Goal: Task Accomplishment & Management: Use online tool/utility

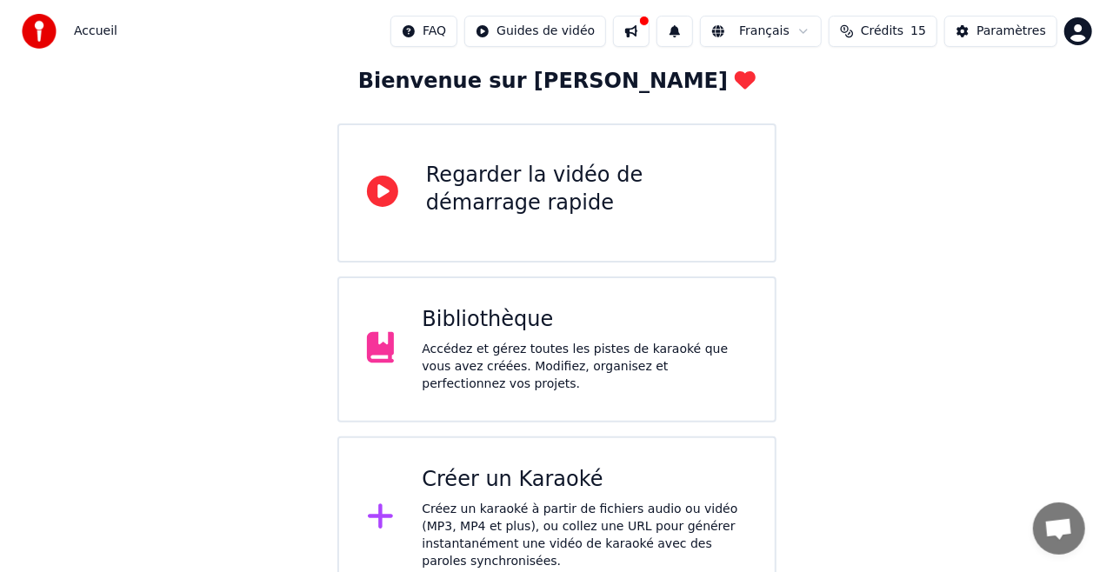
scroll to position [103, 0]
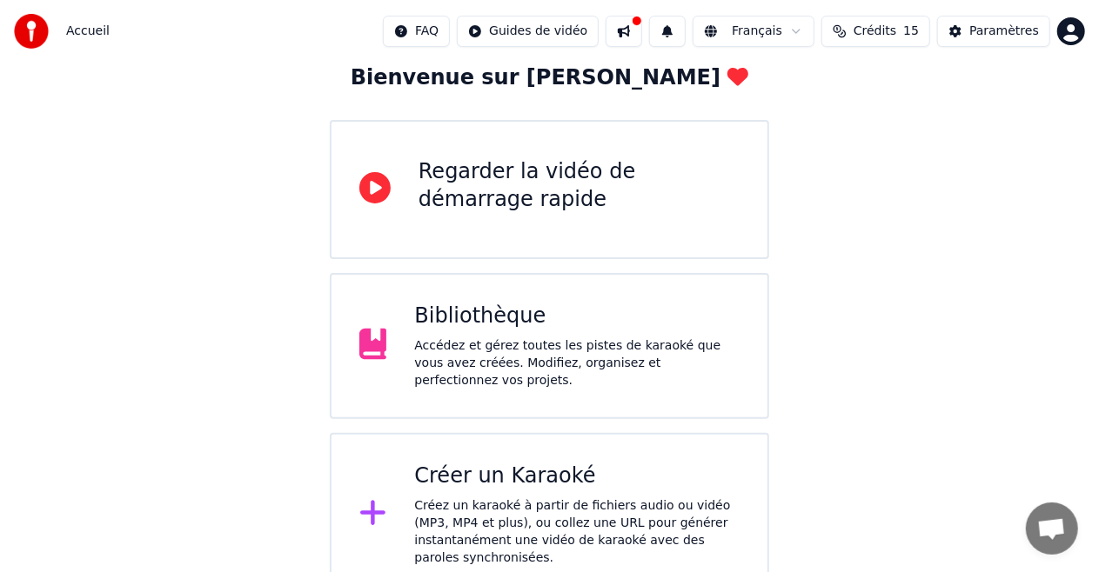
click at [444, 478] on div "Créer un Karaoké" at bounding box center [576, 477] width 325 height 28
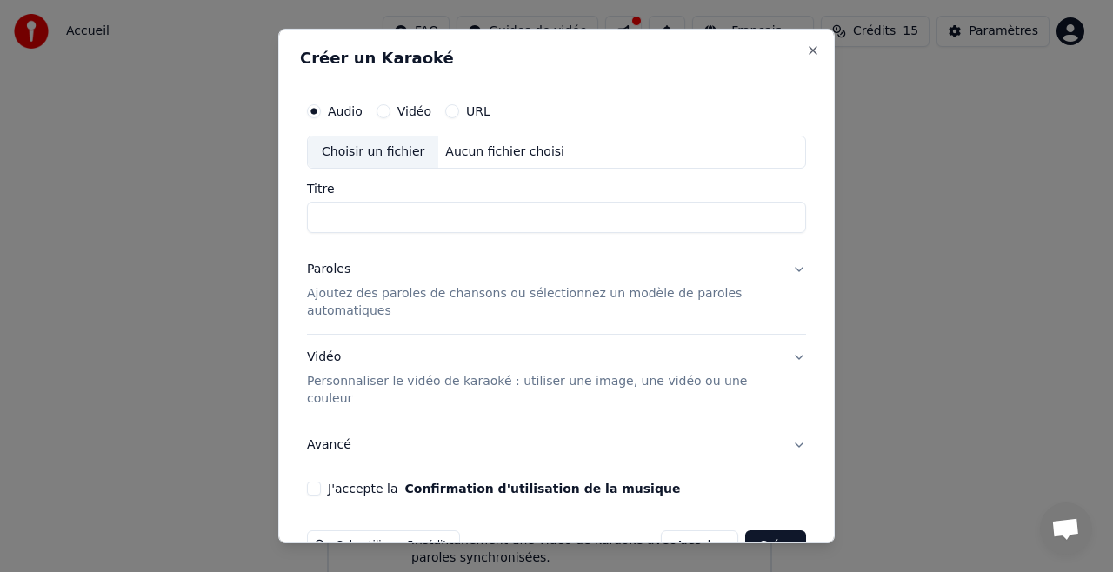
click at [394, 153] on div "Choisir un fichier" at bounding box center [373, 152] width 130 height 31
click at [388, 150] on div "Choisir un fichier" at bounding box center [373, 152] width 130 height 31
type input "**********"
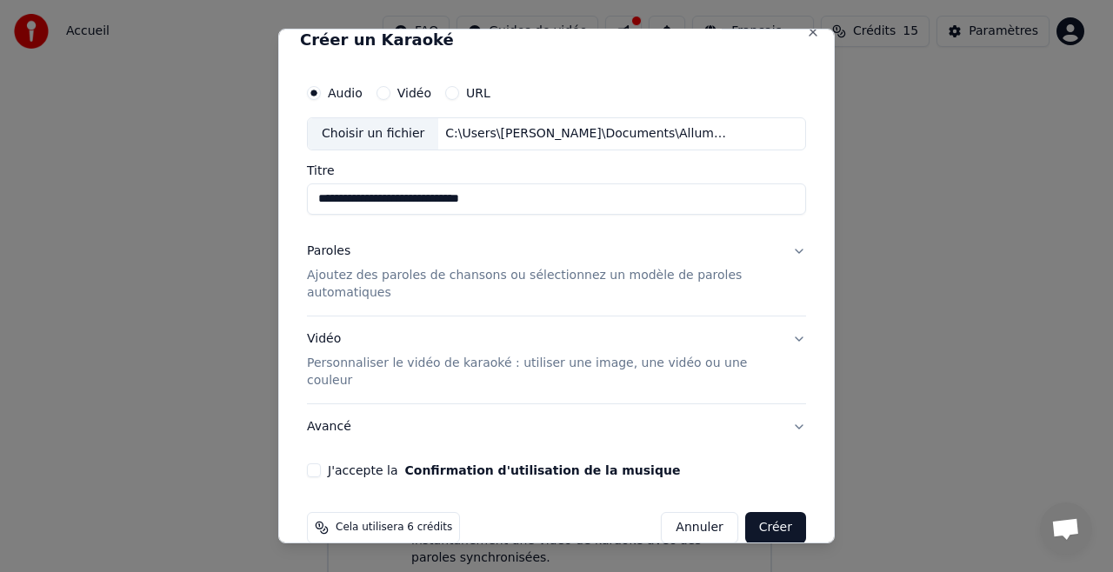
scroll to position [27, 0]
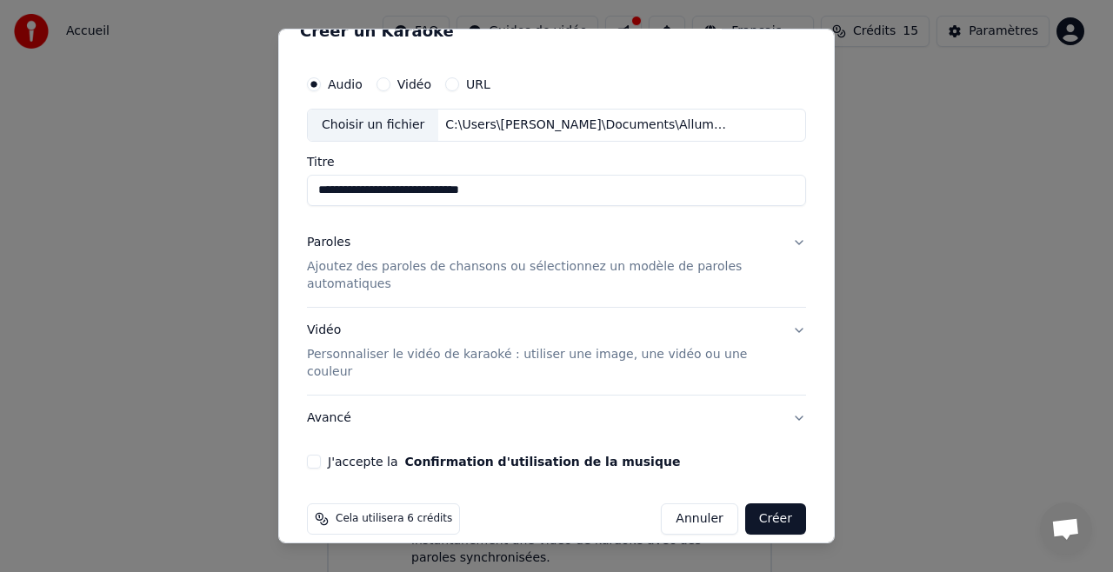
click at [439, 282] on p "Ajoutez des paroles de chansons ou sélectionnez un modèle de paroles automatiqu…" at bounding box center [542, 275] width 471 height 35
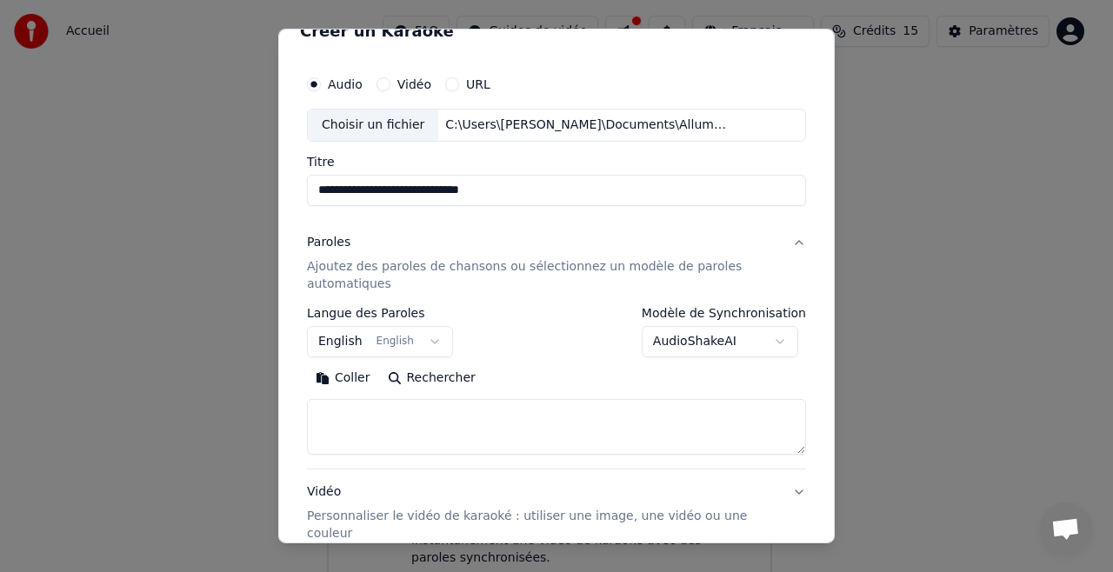
click at [352, 376] on button "Coller" at bounding box center [343, 378] width 72 height 28
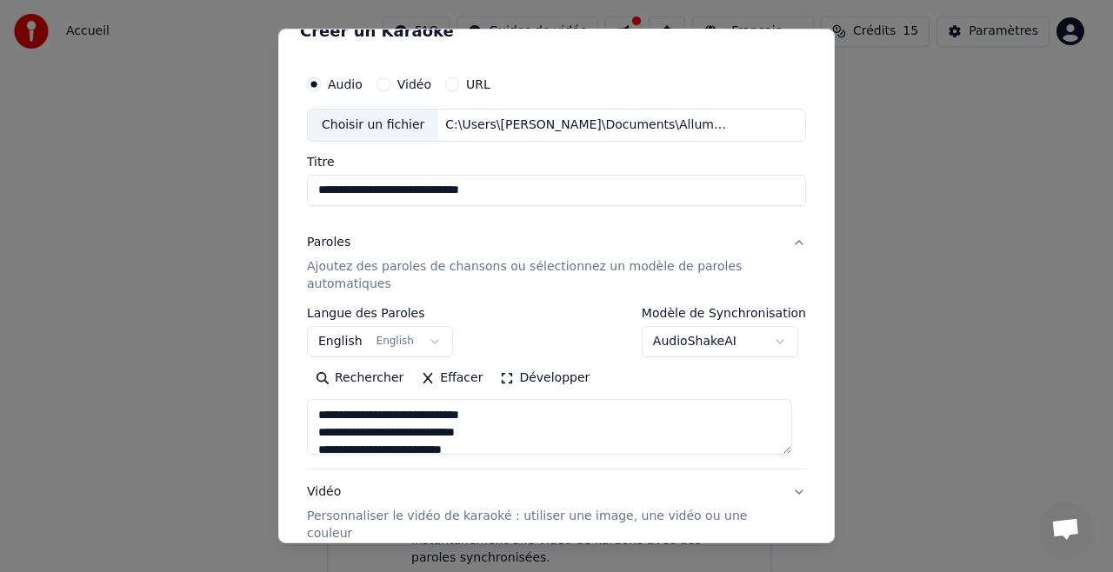
type textarea "**********"
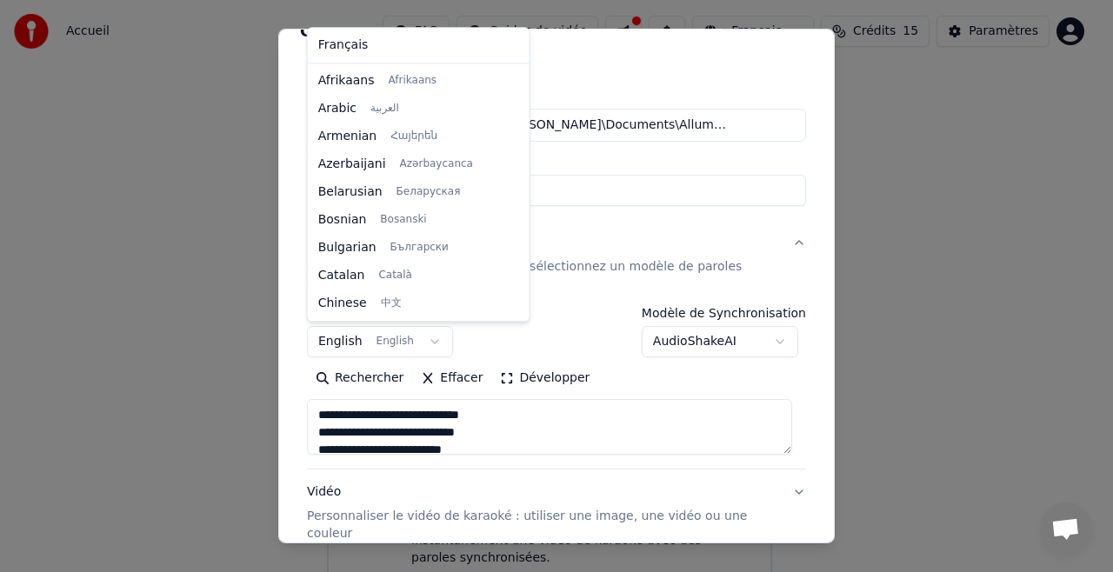
click at [426, 343] on body "**********" at bounding box center [549, 246] width 1099 height 699
select select "**"
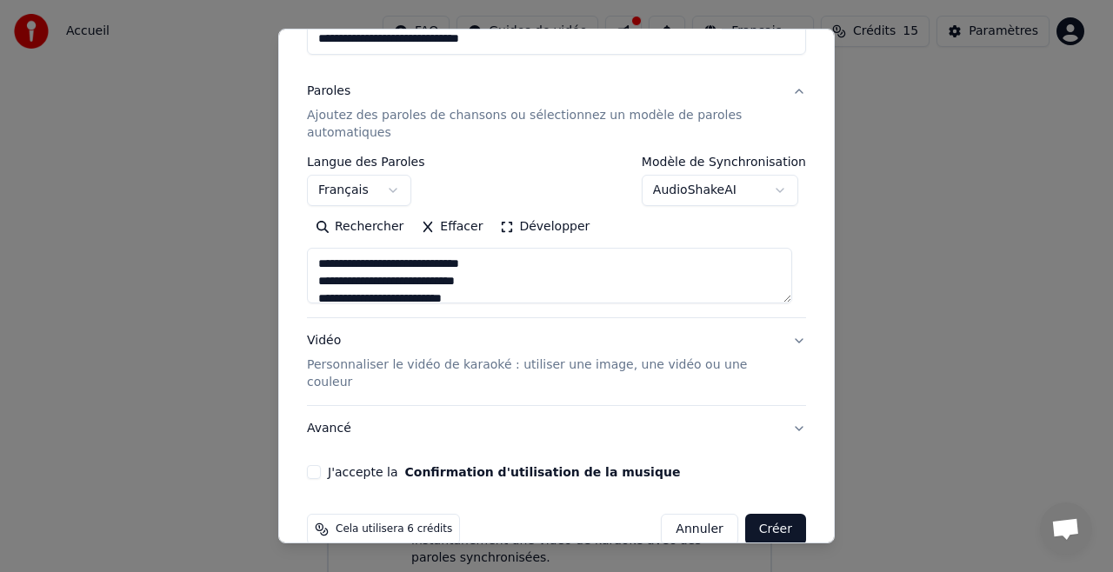
scroll to position [189, 0]
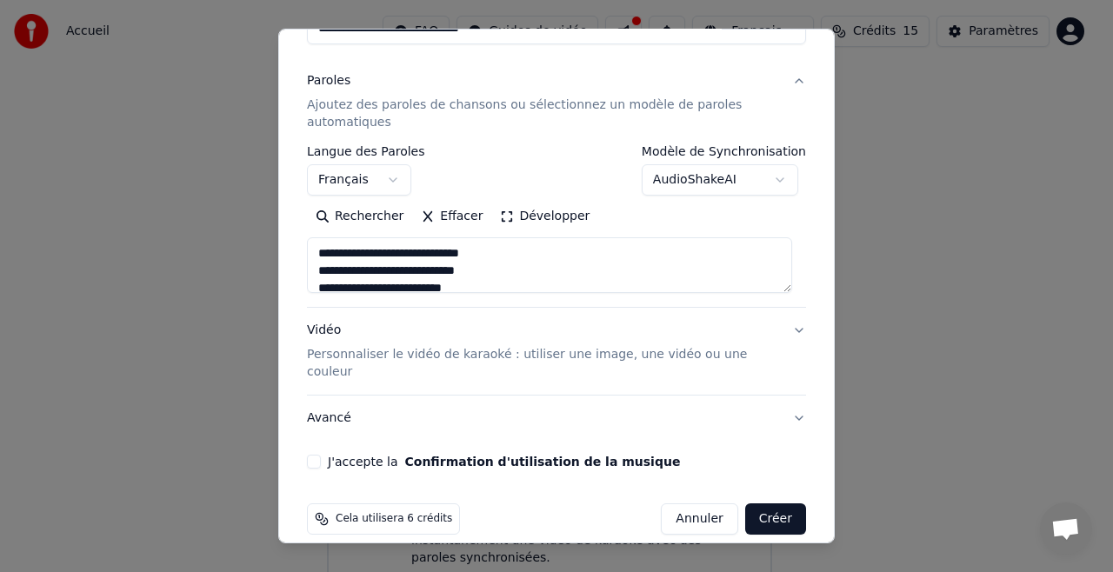
click at [783, 327] on button "Vidéo Personnaliser le vidéo de karaoké : utiliser une image, une vidéo ou une …" at bounding box center [556, 351] width 499 height 87
type textarea "**********"
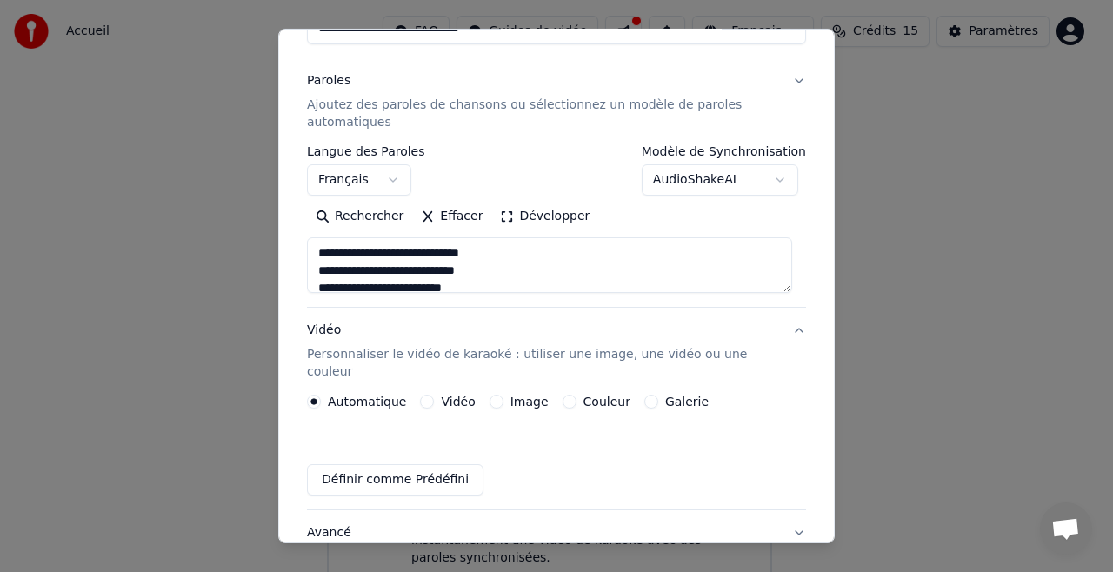
scroll to position [143, 0]
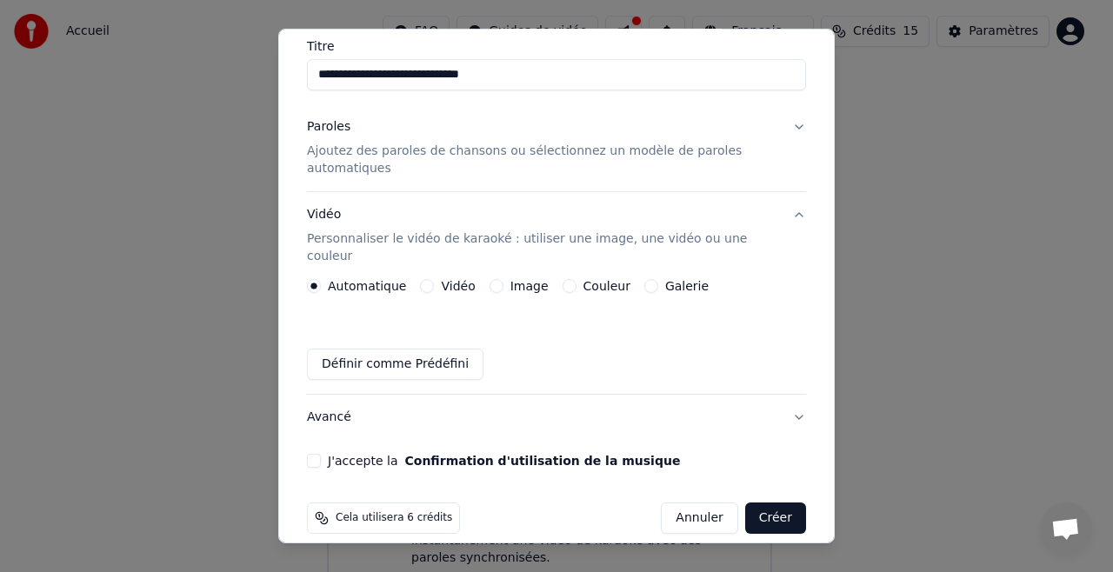
click at [308, 454] on button "J'accepte la Confirmation d'utilisation de la musique" at bounding box center [314, 461] width 14 height 14
click at [777, 503] on button "Créer" at bounding box center [776, 518] width 61 height 31
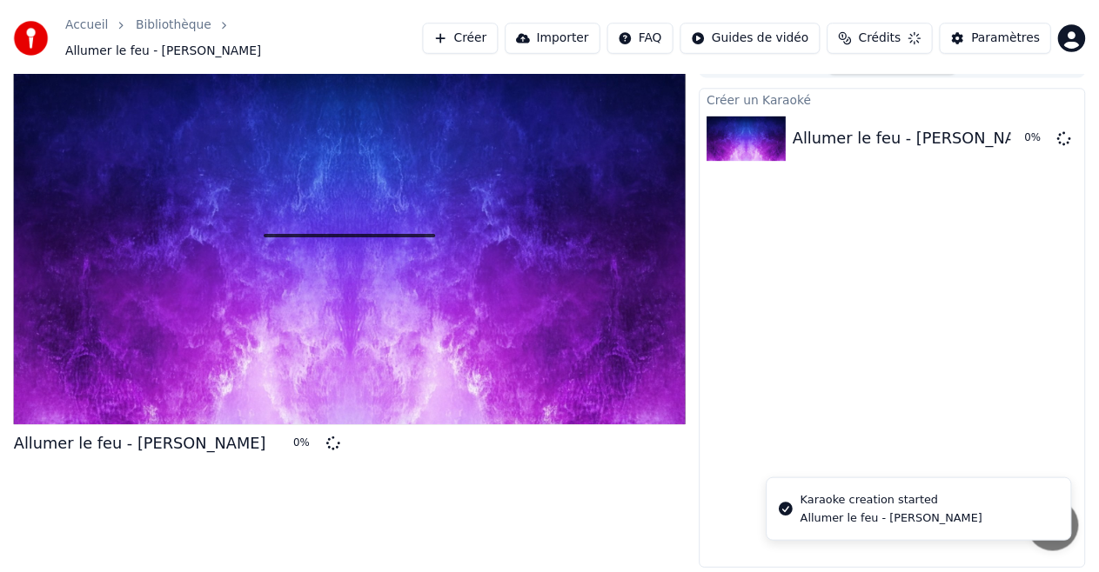
scroll to position [18, 0]
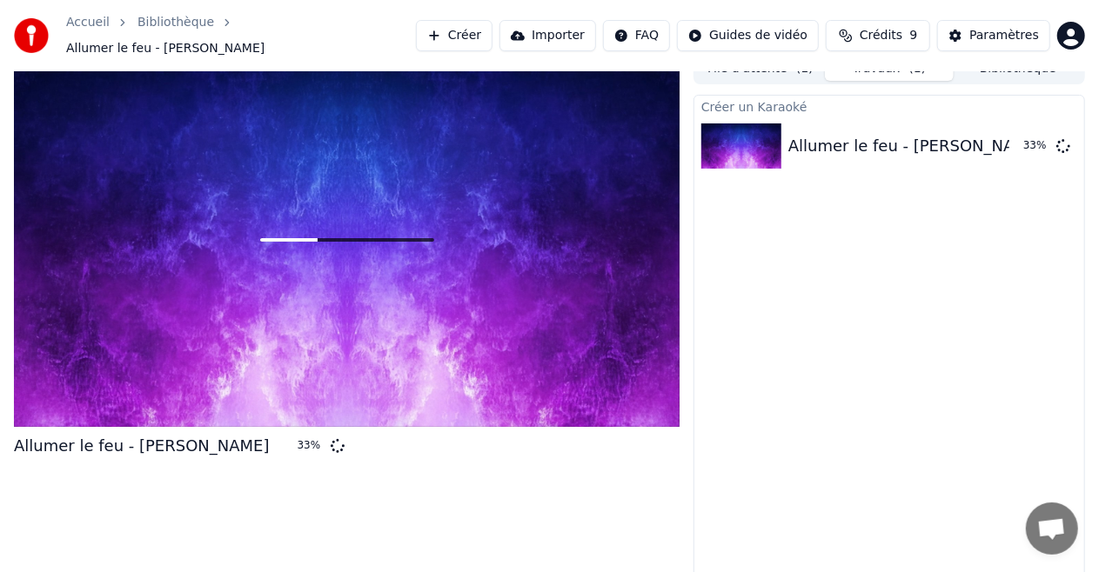
click at [762, 490] on div "Créer un Karaoké Allumer le feu - [PERSON_NAME] 33 %" at bounding box center [888, 338] width 391 height 486
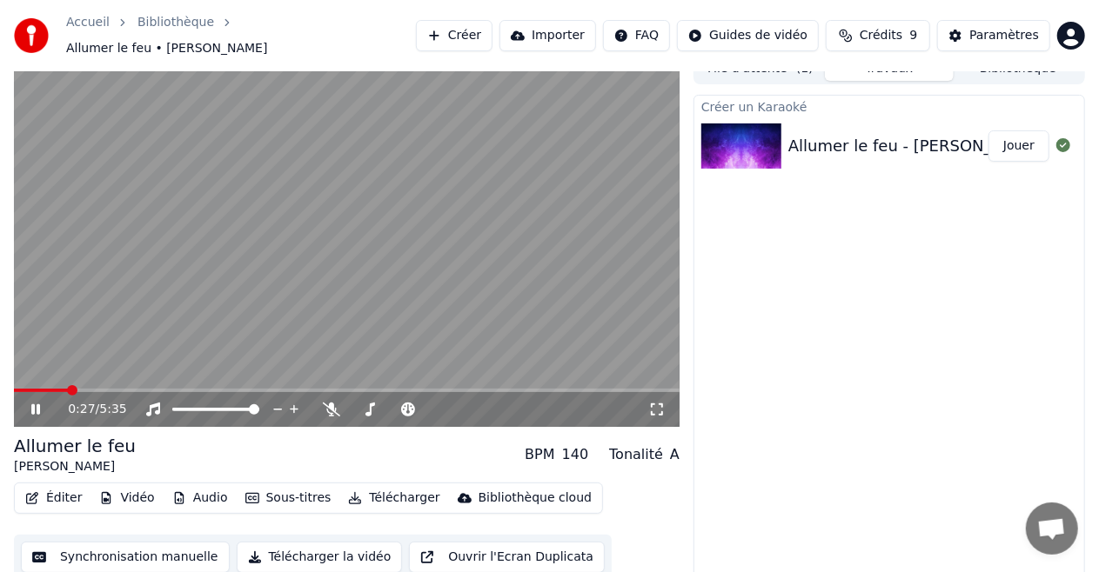
click at [68, 396] on span at bounding box center [72, 390] width 10 height 10
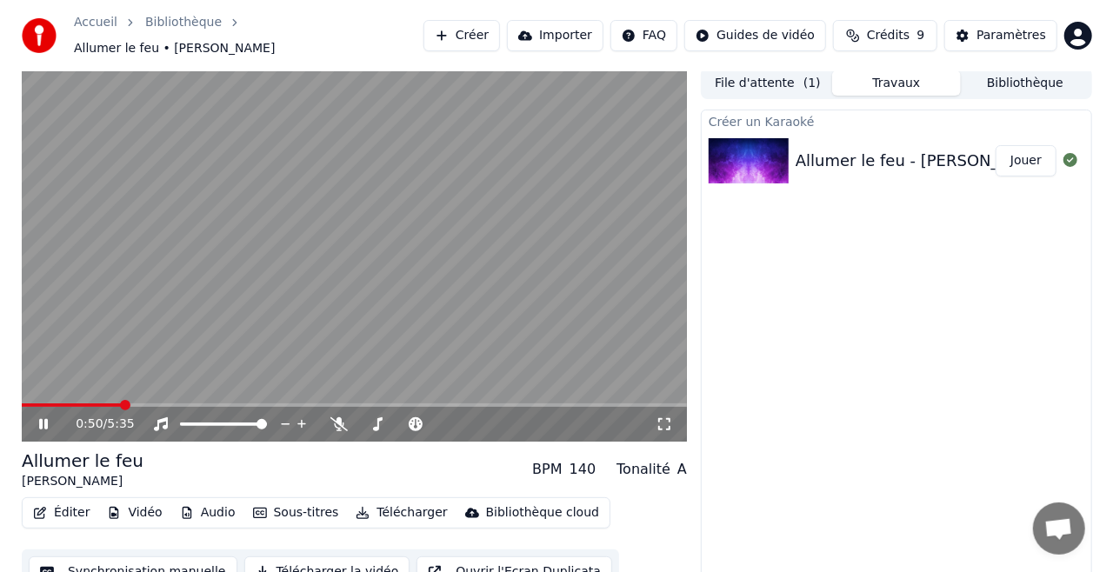
scroll to position [0, 0]
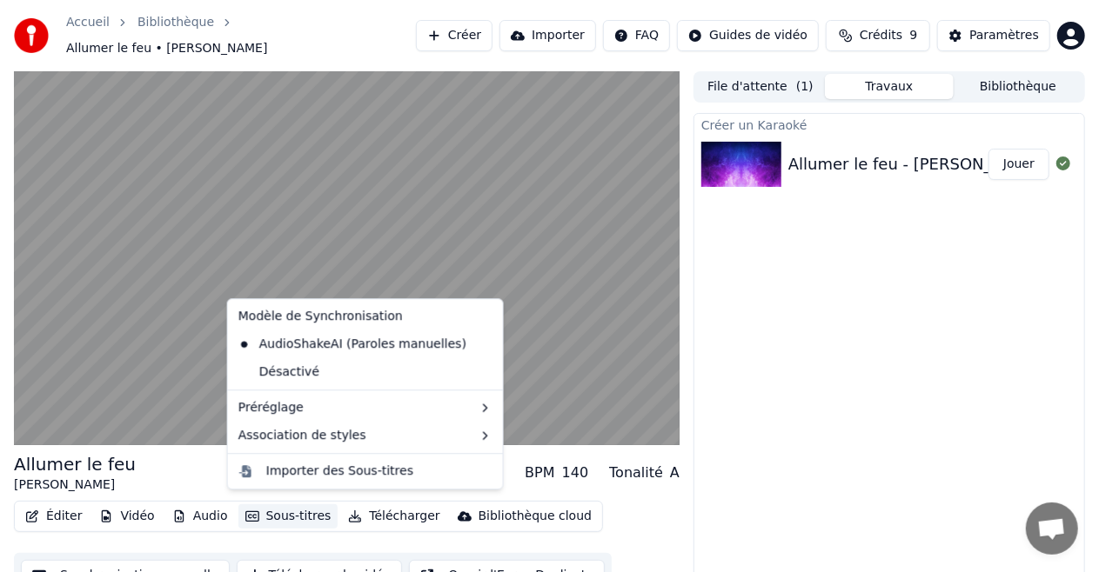
click at [278, 509] on button "Sous-titres" at bounding box center [288, 517] width 100 height 24
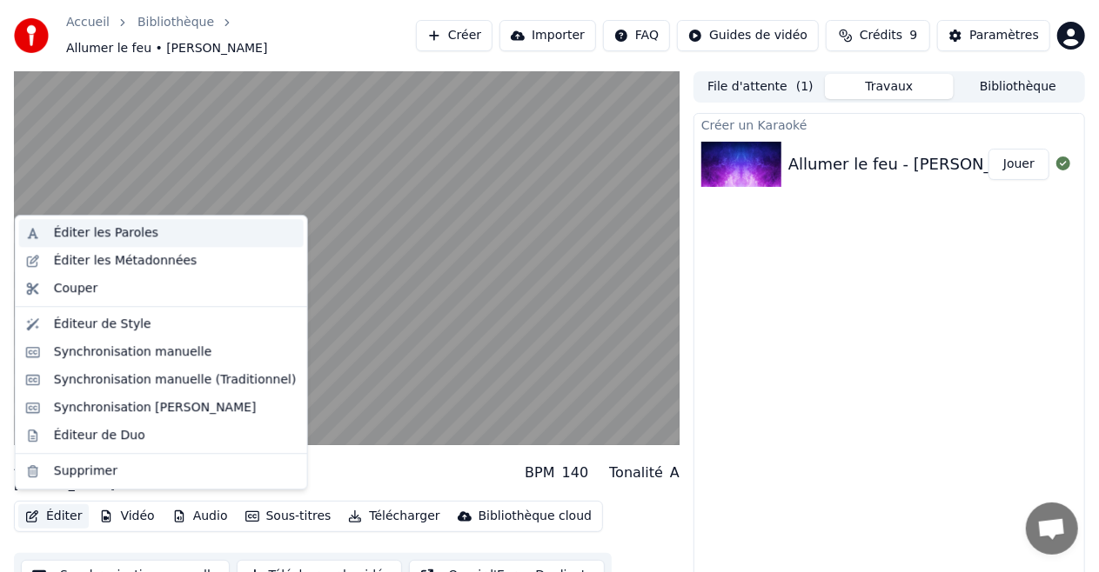
click at [57, 235] on div "Éditer les Paroles" at bounding box center [106, 232] width 104 height 17
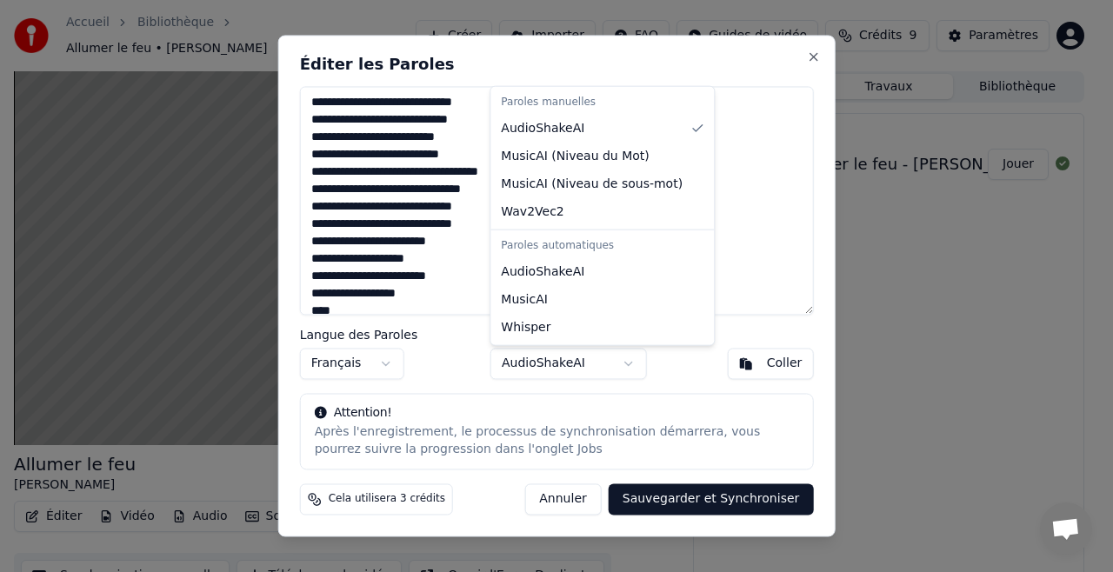
click at [633, 363] on body "Accueil Bibliothèque Allumer le feu • [PERSON_NAME] Créer Importer FAQ Guides d…" at bounding box center [549, 286] width 1099 height 572
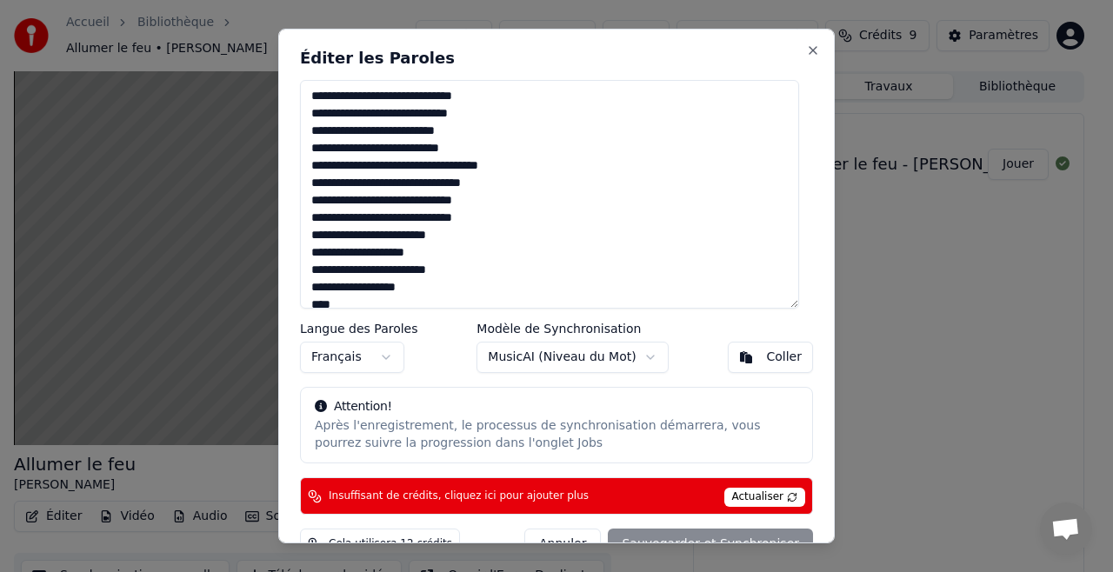
click at [763, 492] on span "Actualiser" at bounding box center [766, 497] width 82 height 19
click at [806, 55] on button "Close" at bounding box center [813, 50] width 14 height 14
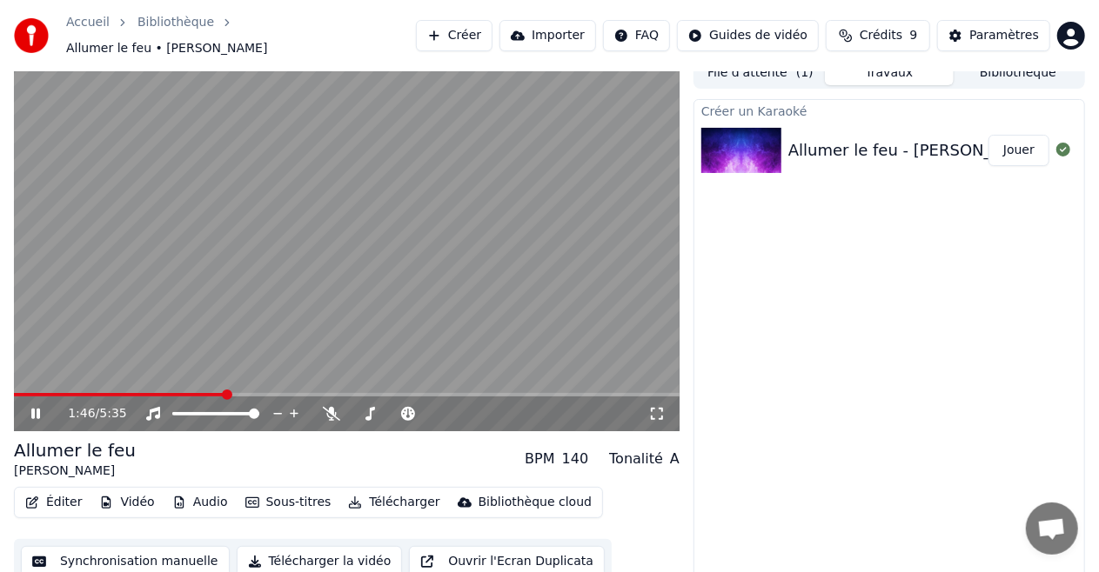
scroll to position [18, 0]
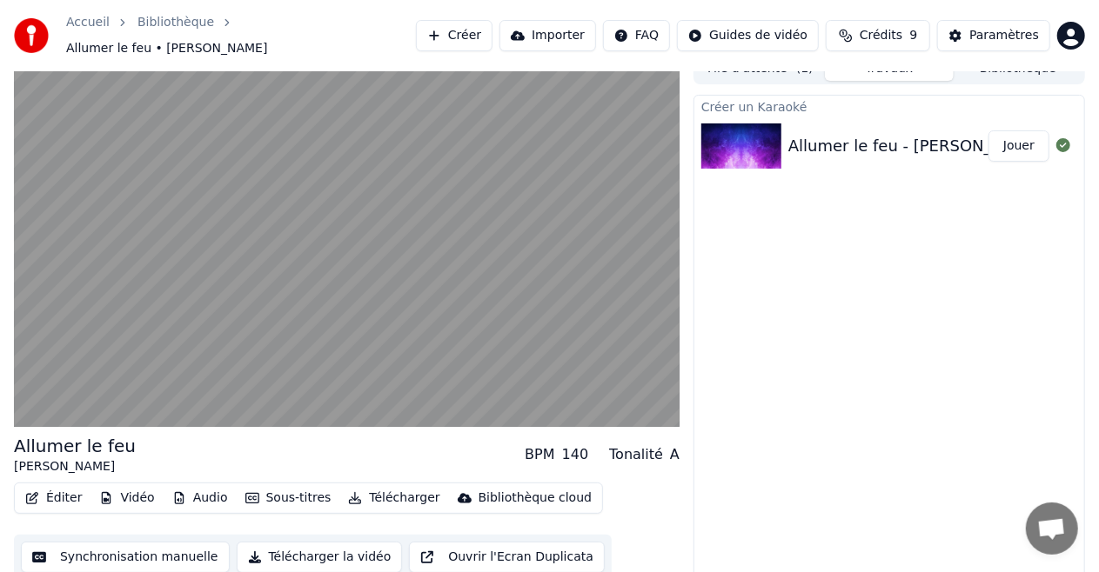
click at [178, 547] on button "Synchronisation manuelle" at bounding box center [125, 557] width 209 height 31
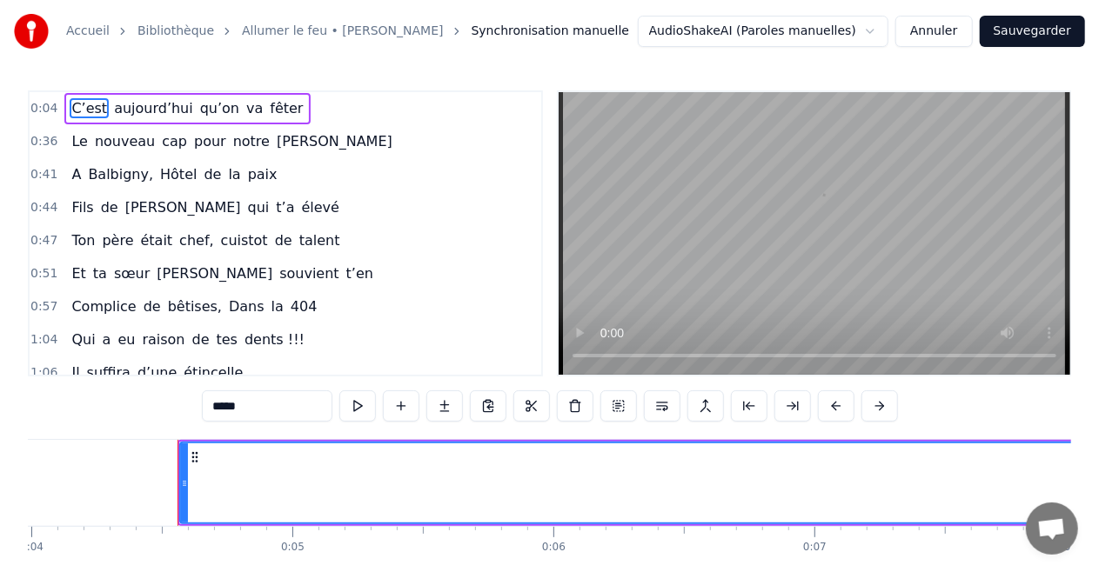
scroll to position [0, 1103]
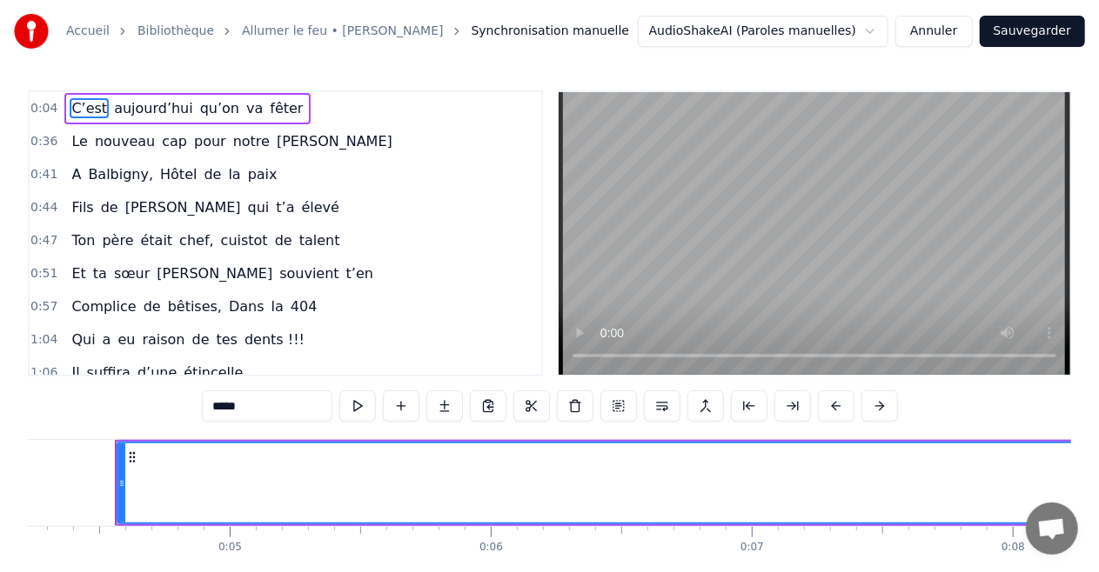
click at [89, 109] on span "C’est" at bounding box center [89, 108] width 39 height 20
click at [124, 111] on span "aujourd’hui" at bounding box center [153, 108] width 83 height 20
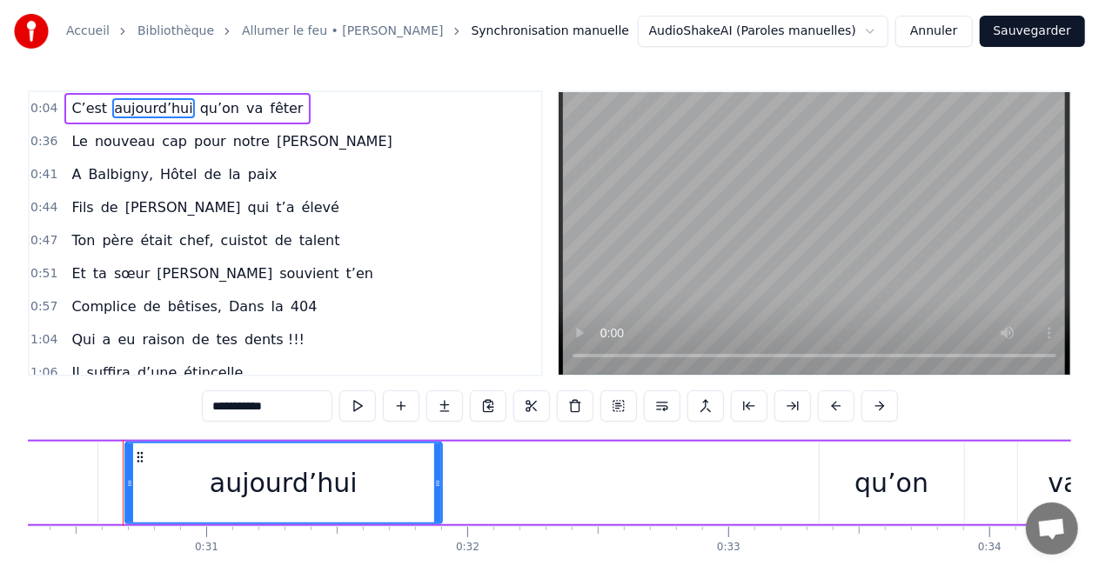
scroll to position [0, 7920]
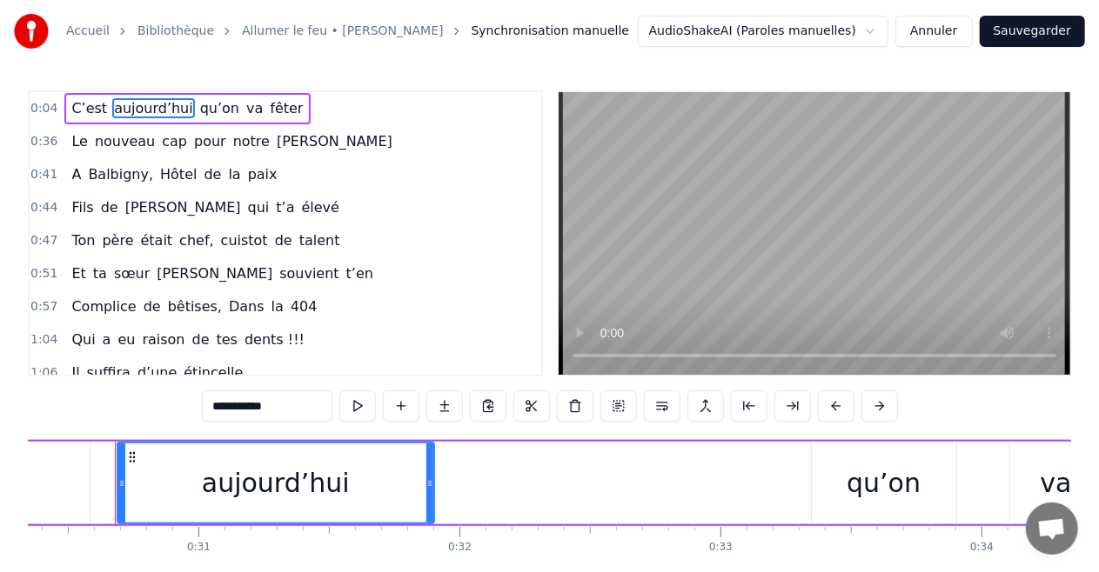
click at [77, 103] on span "C’est" at bounding box center [89, 108] width 39 height 20
type input "*****"
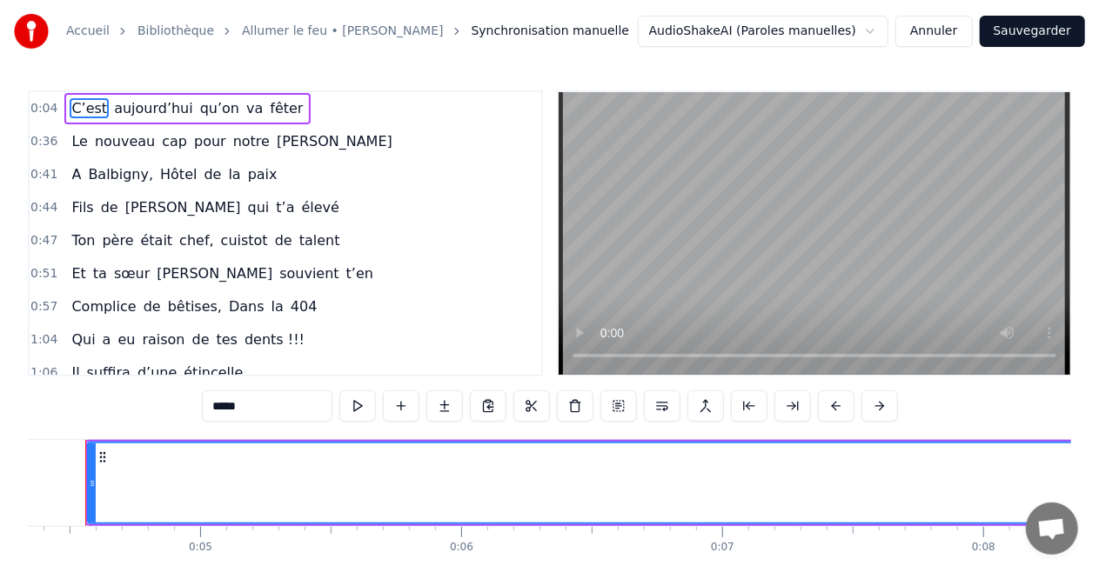
scroll to position [0, 1103]
